Goal: Task Accomplishment & Management: Complete application form

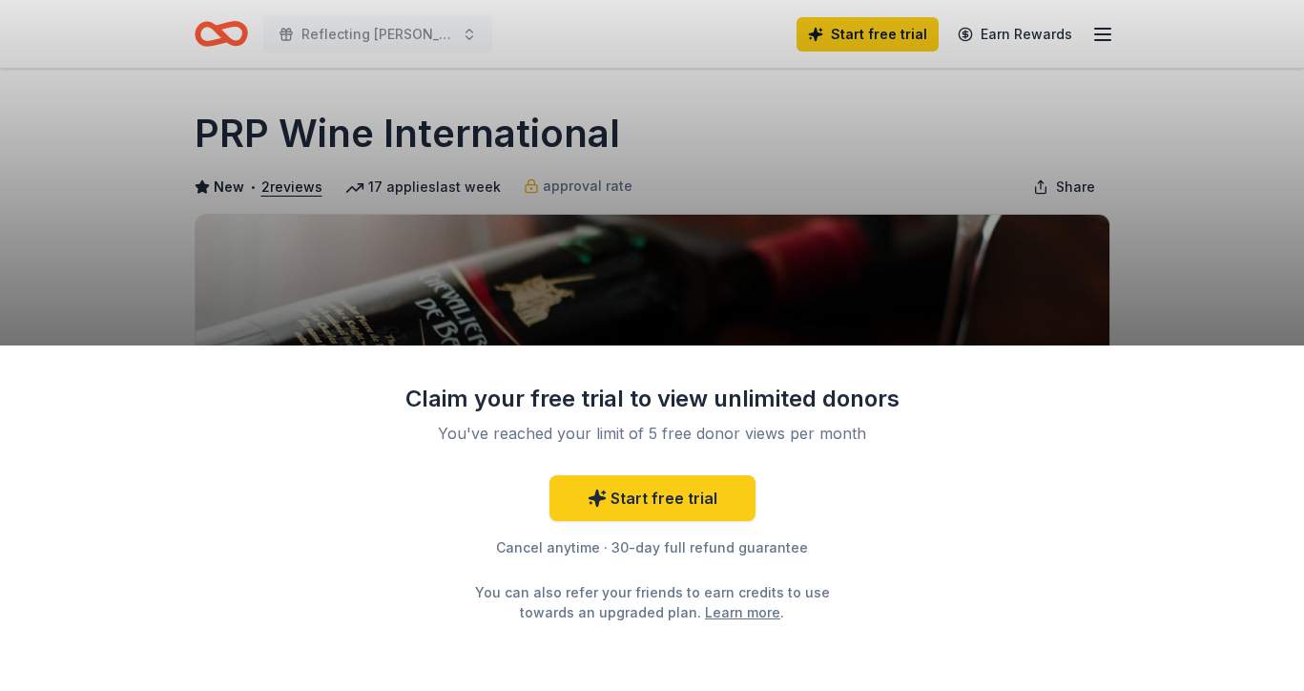
click at [996, 299] on div "Claim your free trial to view unlimited donors You've reached your limit of 5 f…" at bounding box center [652, 345] width 1304 height 691
click at [1191, 261] on div "Claim your free trial to view unlimited donors You've reached your limit of 5 f…" at bounding box center [652, 345] width 1304 height 691
click at [854, 482] on div "Start free trial Cancel anytime · 30-day full refund guarantee You can also ref…" at bounding box center [652, 548] width 496 height 147
click at [662, 224] on div "Claim your free trial to view unlimited donors You've reached your limit of 5 f…" at bounding box center [652, 345] width 1304 height 691
click at [637, 506] on link "Start free trial" at bounding box center [652, 498] width 206 height 46
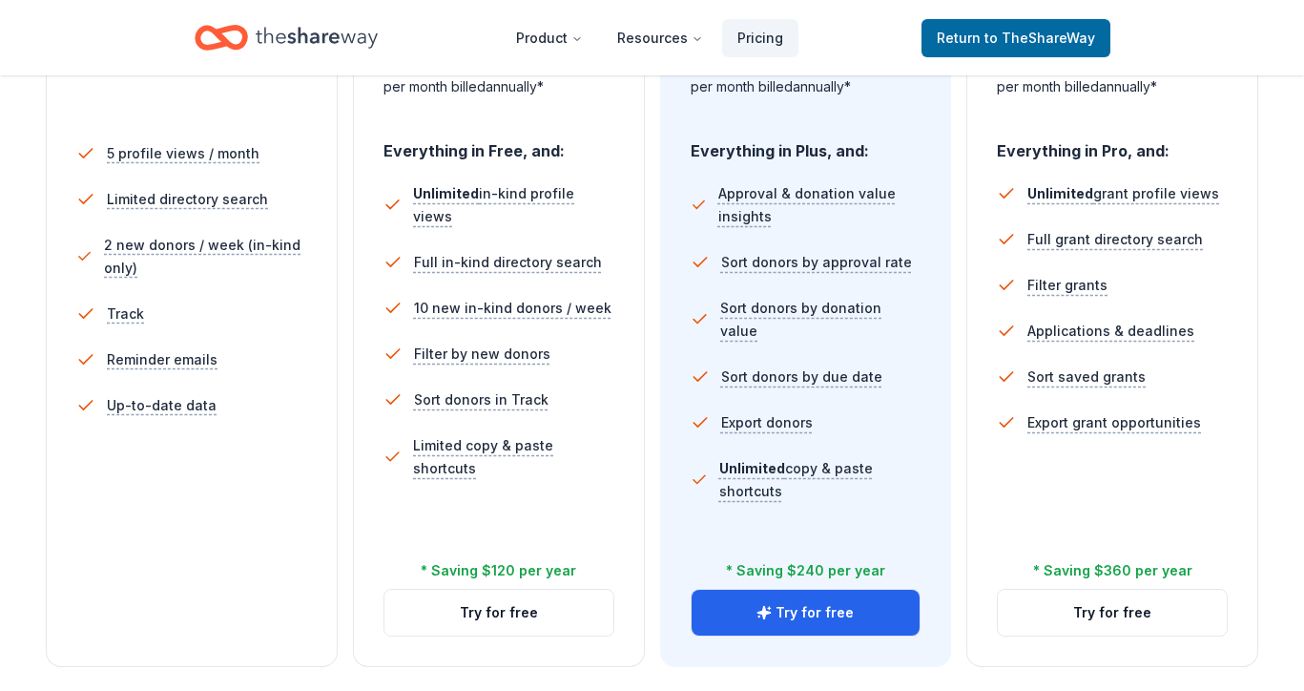
scroll to position [537, 0]
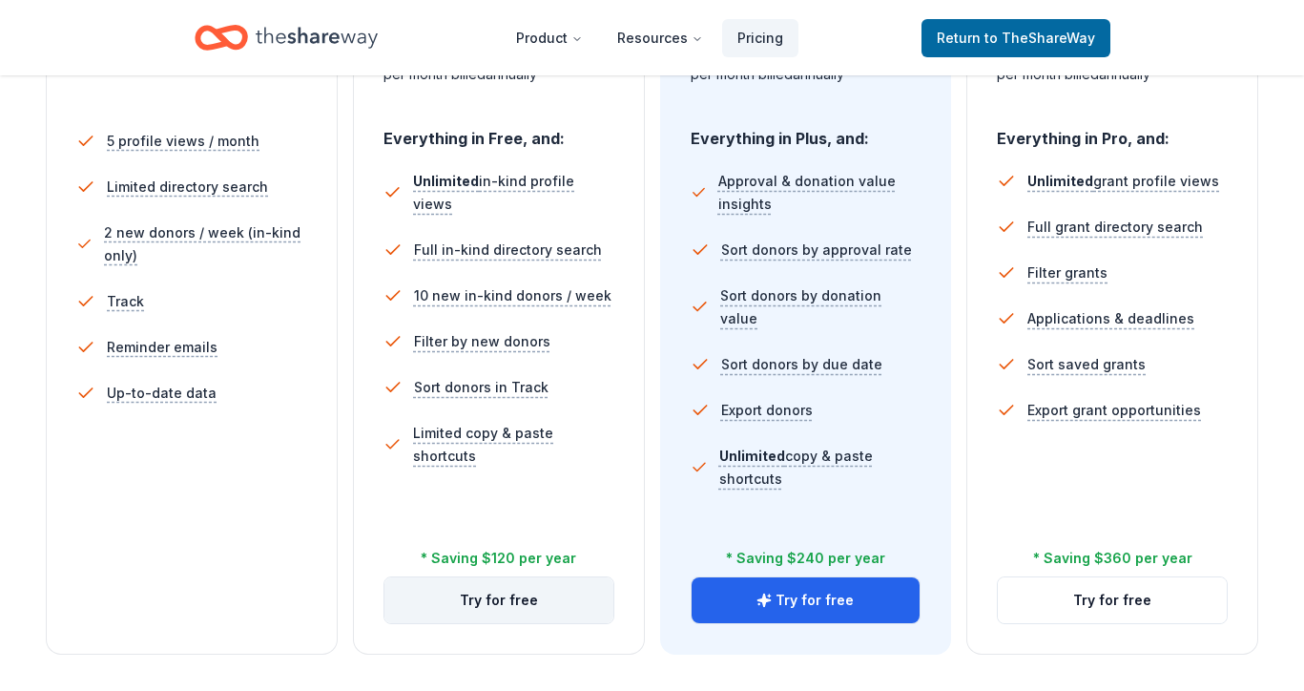
click at [535, 590] on button "Try for free" at bounding box center [498, 600] width 229 height 46
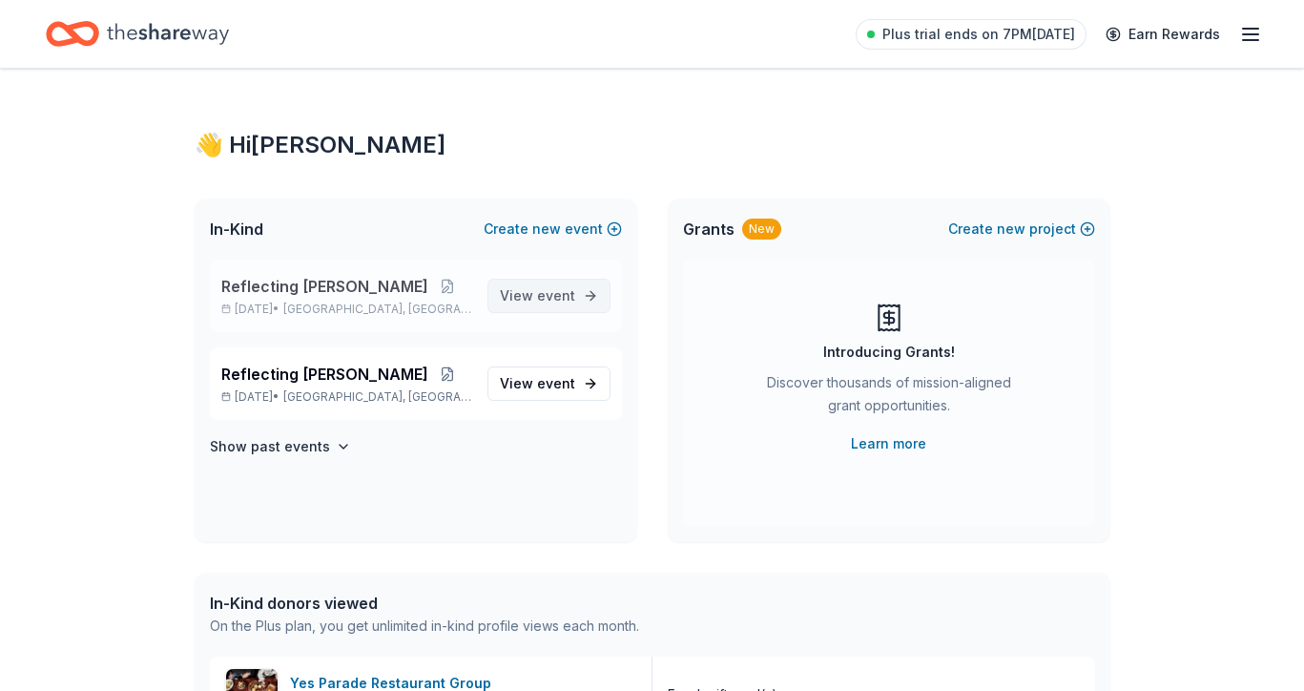
click at [572, 302] on span "event" at bounding box center [556, 295] width 38 height 16
click at [537, 397] on link "View event" at bounding box center [548, 383] width 123 height 34
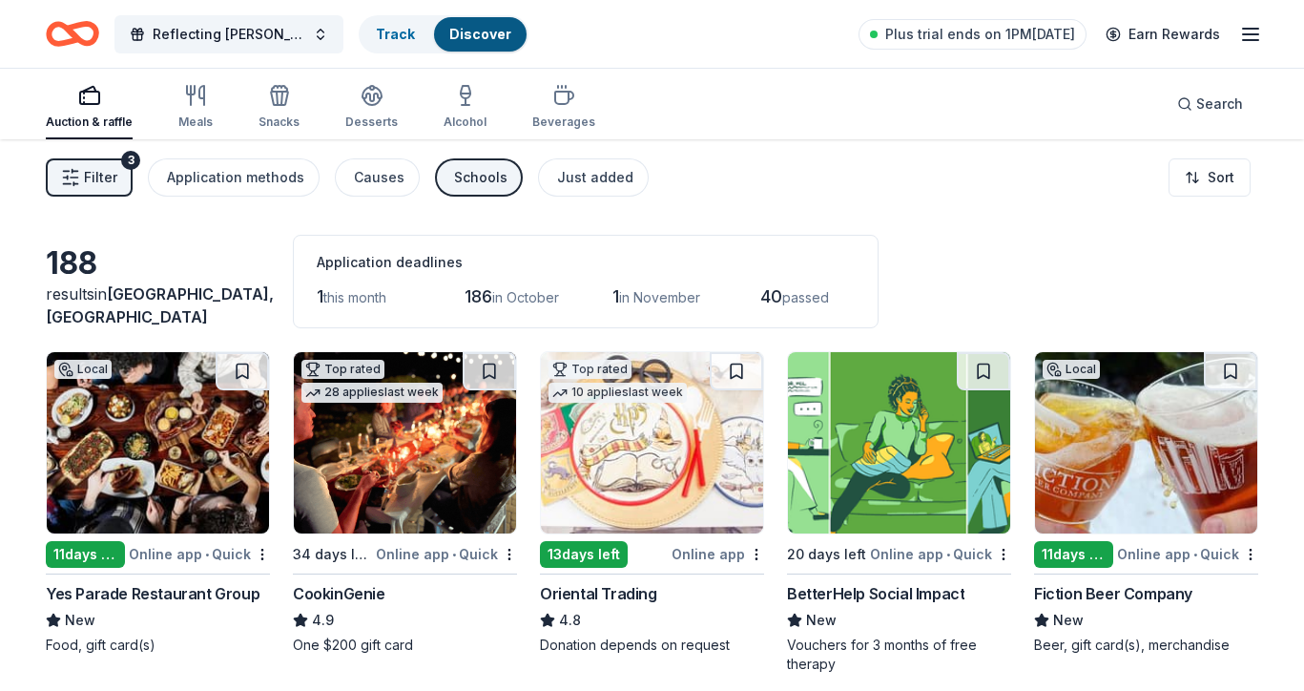
click at [1251, 37] on icon "button" at bounding box center [1250, 34] width 23 height 23
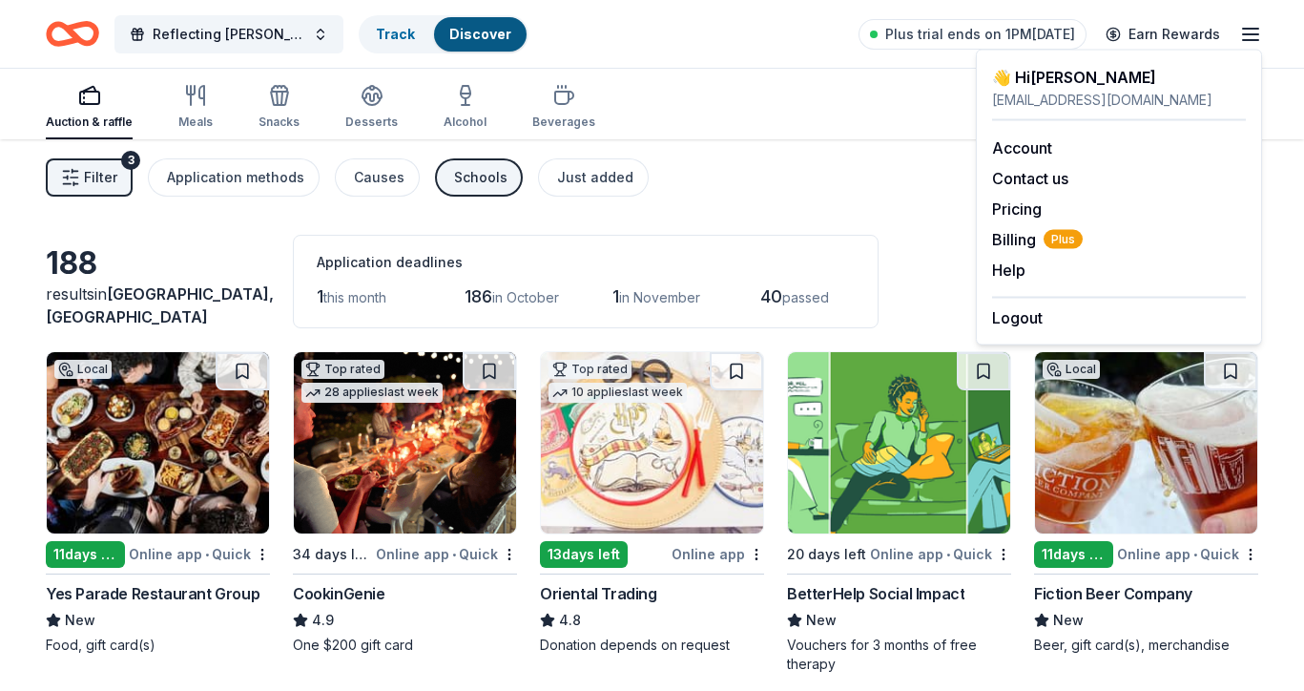
click at [828, 170] on div "Filter 3 Application methods Causes Schools Just added Sort" at bounding box center [652, 177] width 1304 height 76
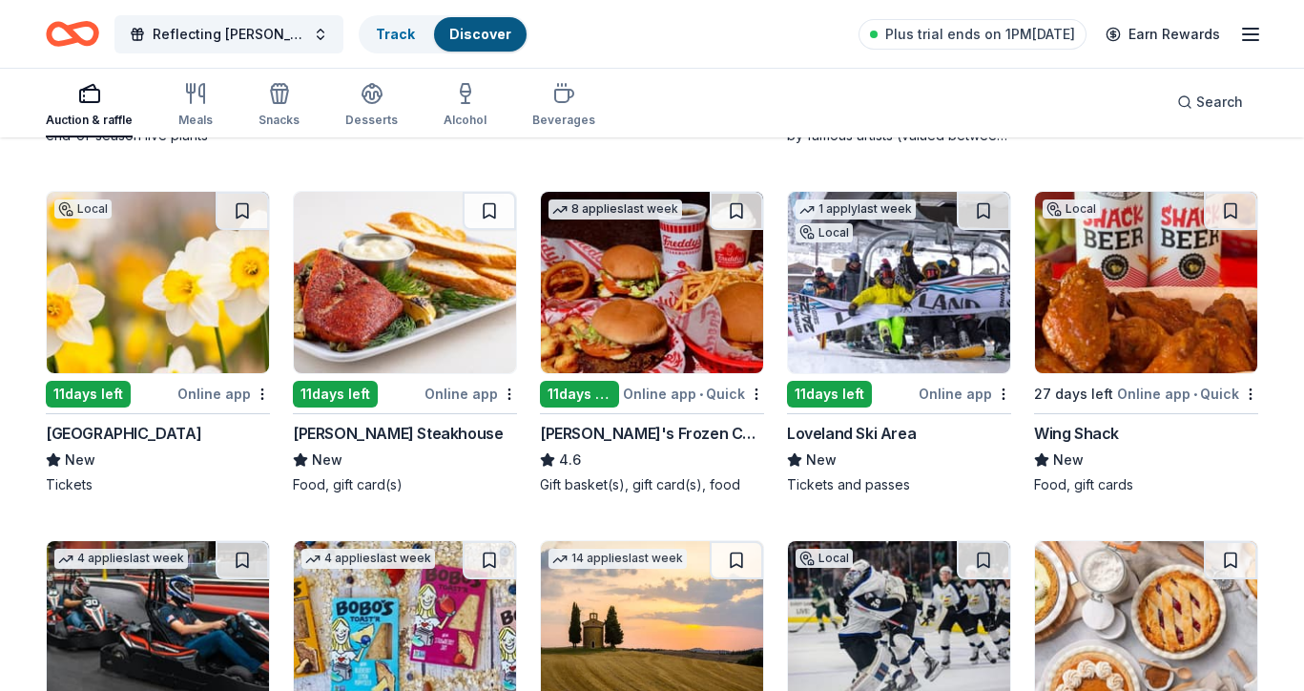
scroll to position [1640, 0]
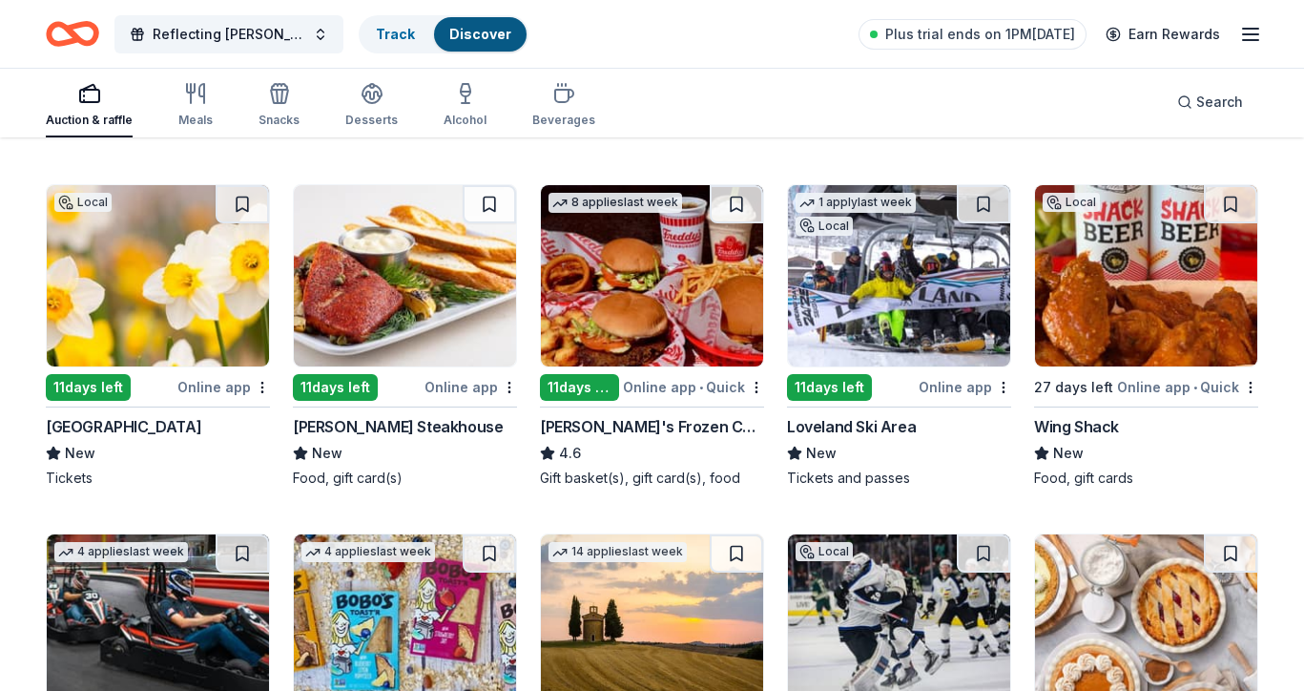
click at [906, 304] on img at bounding box center [899, 275] width 222 height 181
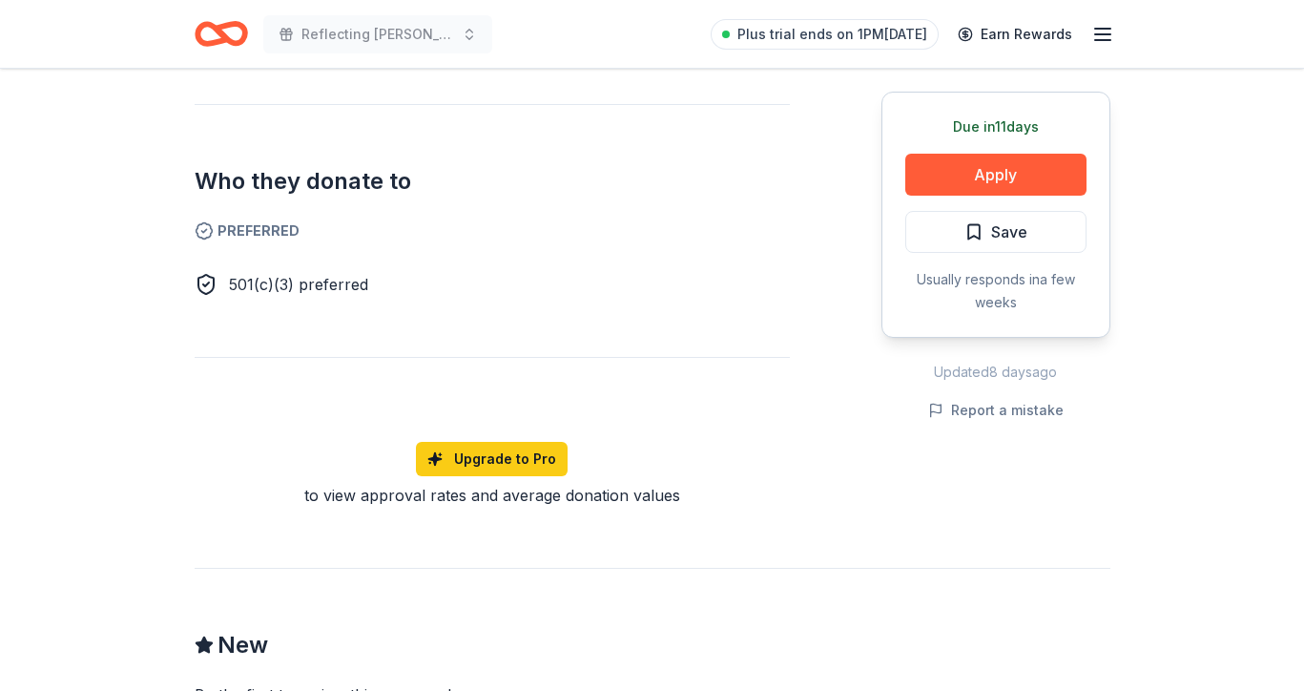
scroll to position [1105, 0]
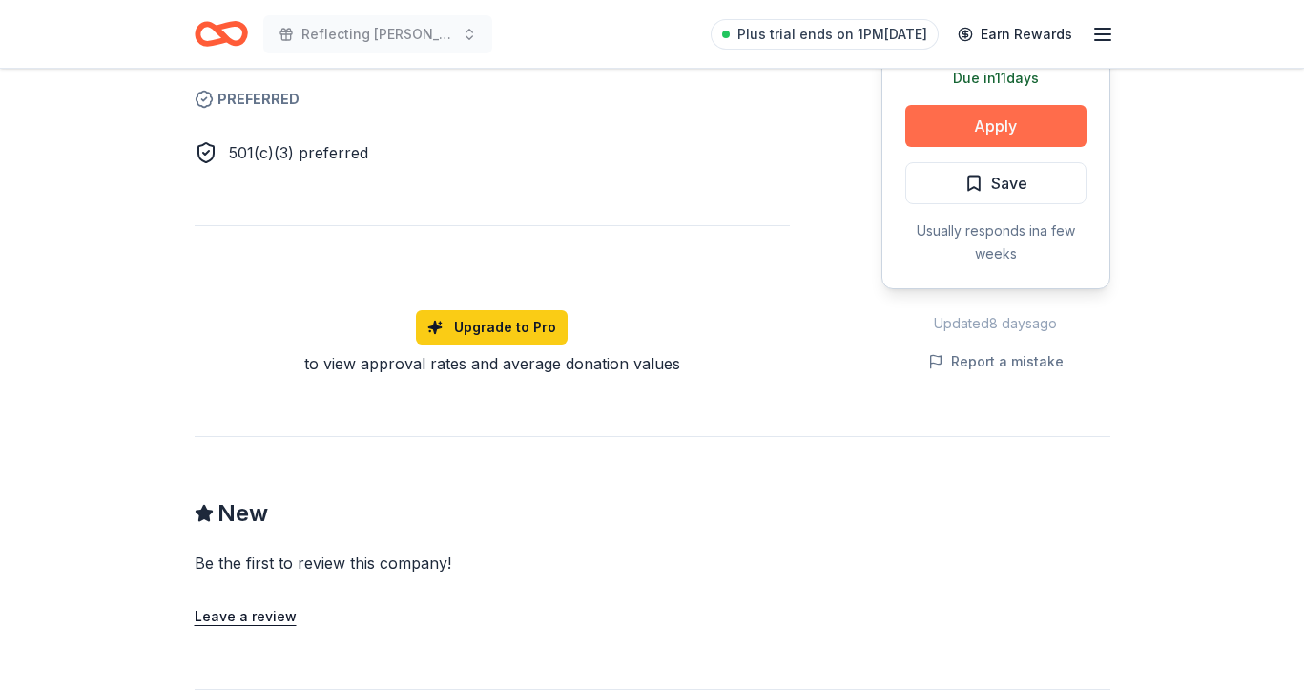
click at [983, 128] on button "Apply" at bounding box center [995, 126] width 181 height 42
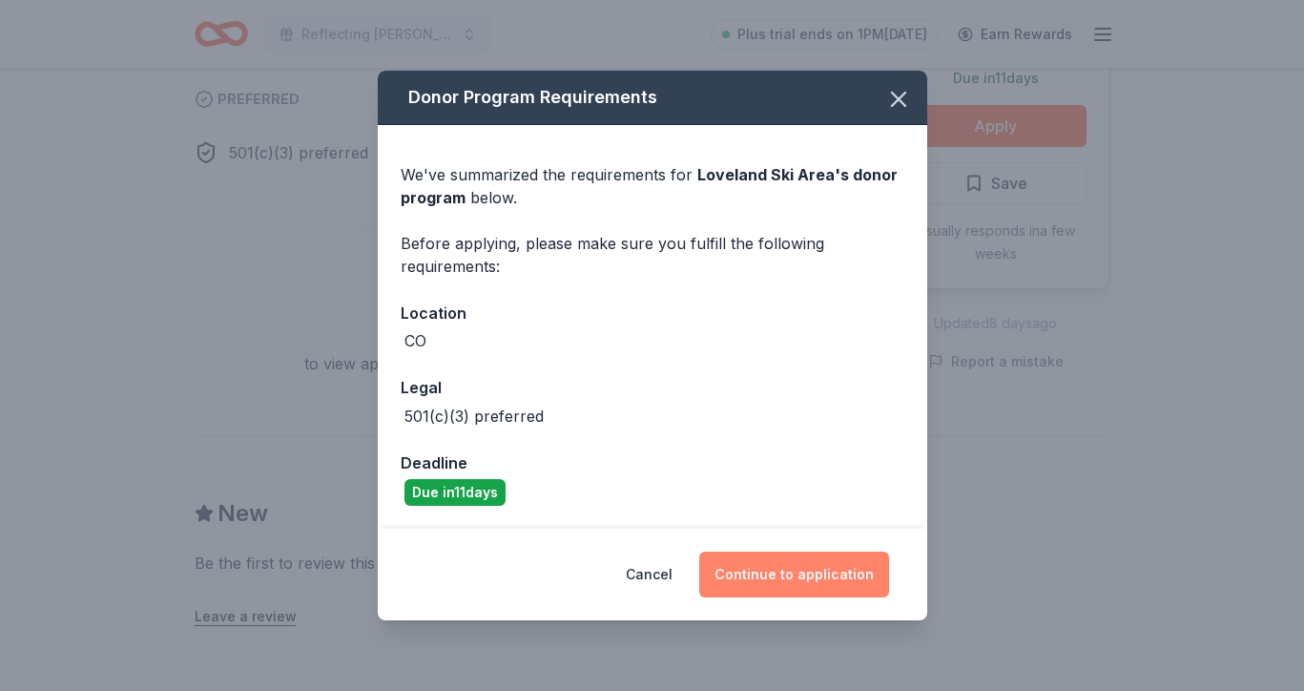
click at [821, 575] on button "Continue to application" at bounding box center [794, 574] width 190 height 46
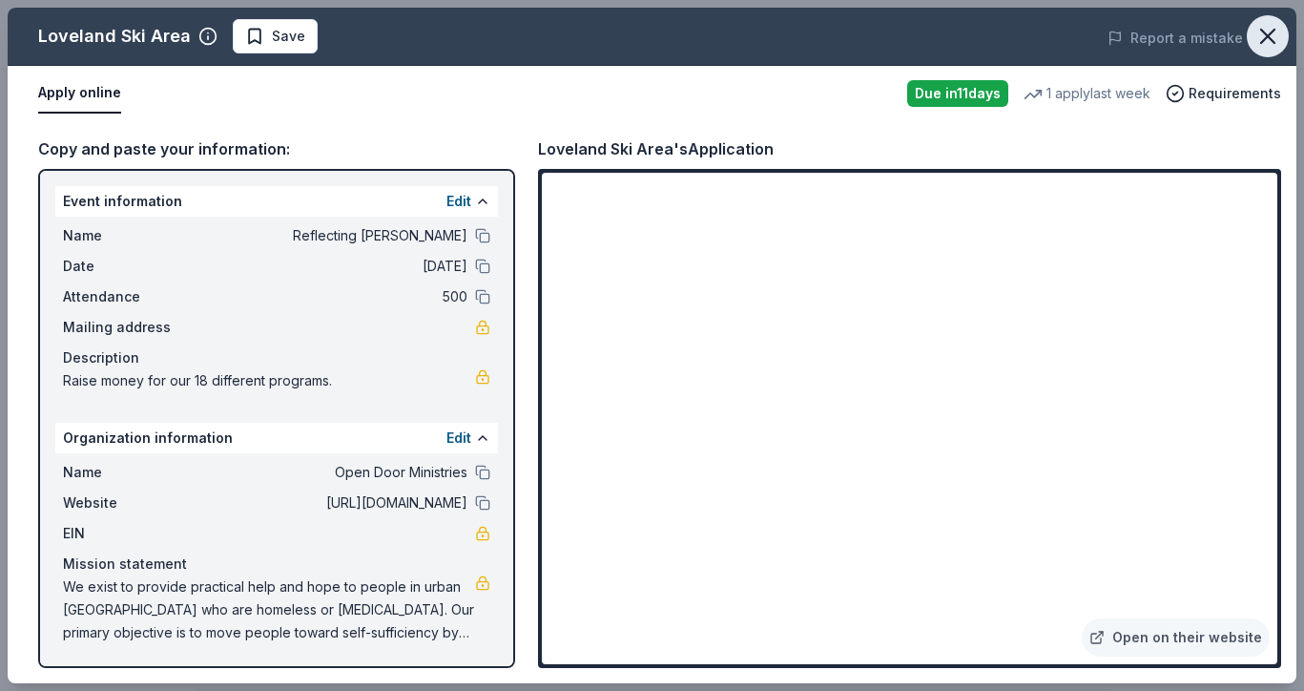
click at [1260, 31] on icon "button" at bounding box center [1267, 36] width 27 height 27
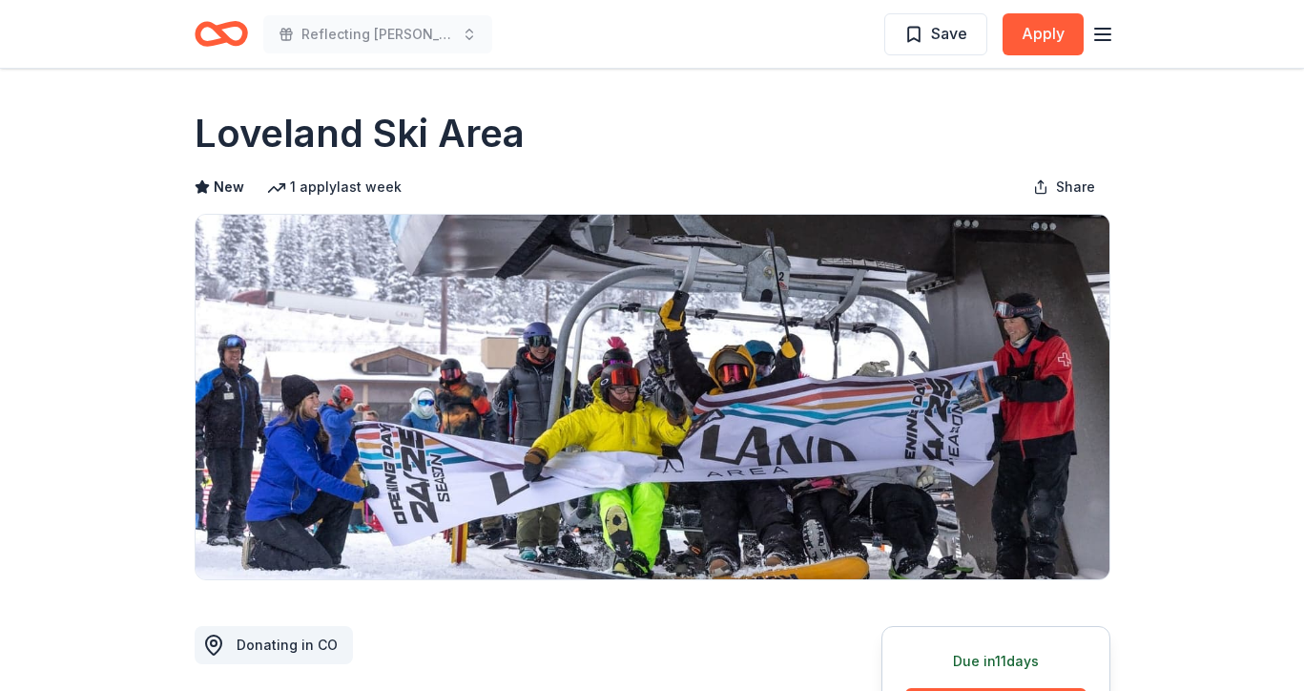
scroll to position [0, 0]
